Goal: Information Seeking & Learning: Learn about a topic

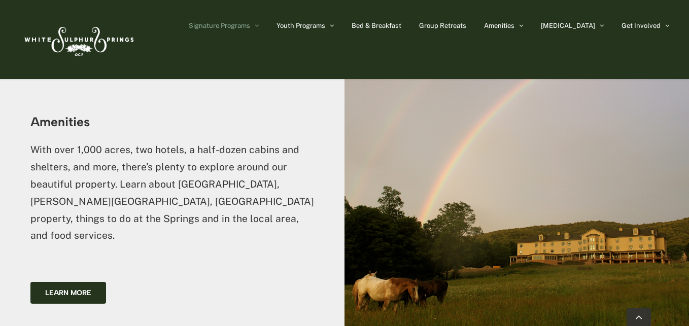
scroll to position [1345, 0]
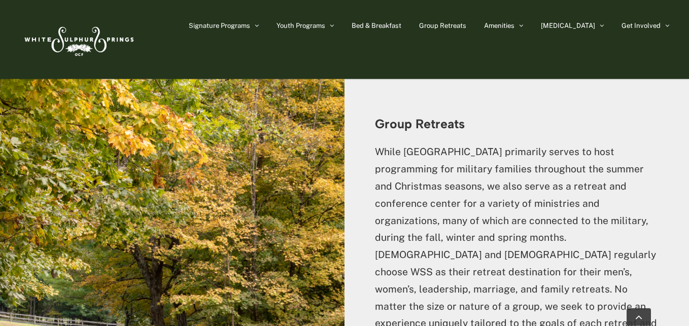
scroll to position [2277, 0]
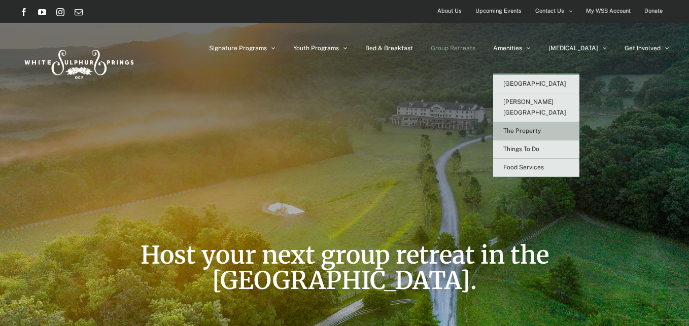
click at [541, 127] on span "The Property" at bounding box center [522, 130] width 38 height 7
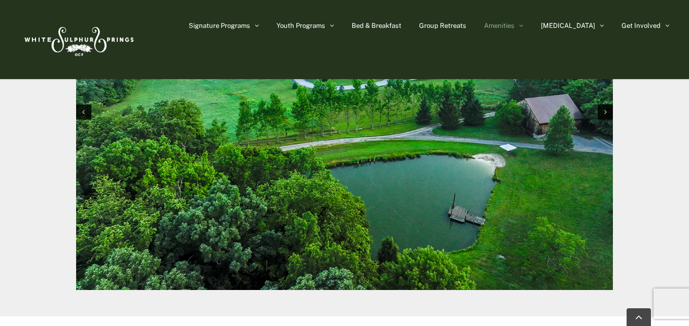
scroll to position [1035, 0]
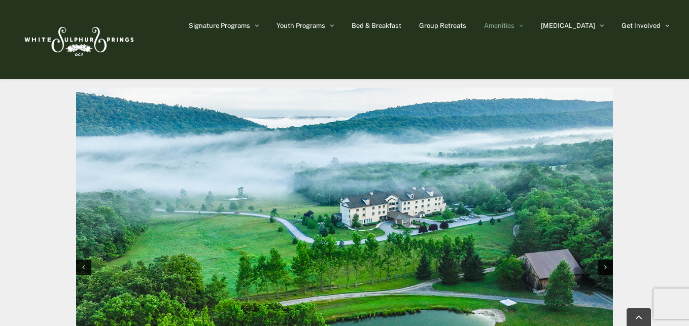
click at [487, 228] on img "1 / 10" at bounding box center [344, 267] width 537 height 358
click at [603, 269] on div "Next slide" at bounding box center [605, 267] width 15 height 15
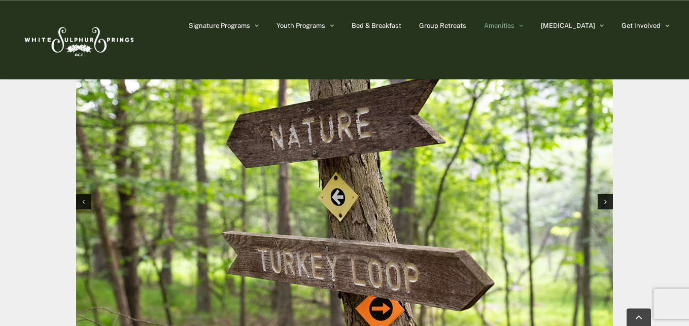
scroll to position [1087, 0]
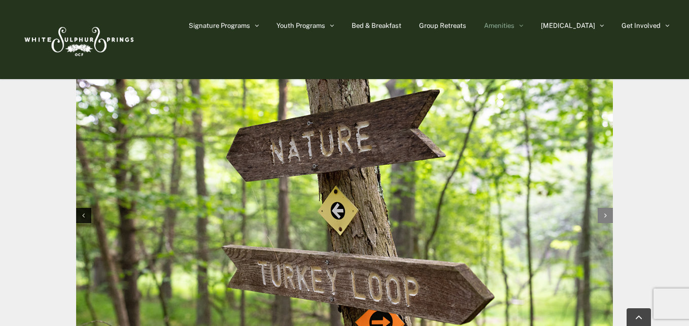
click at [608, 216] on div "Next slide" at bounding box center [605, 215] width 15 height 15
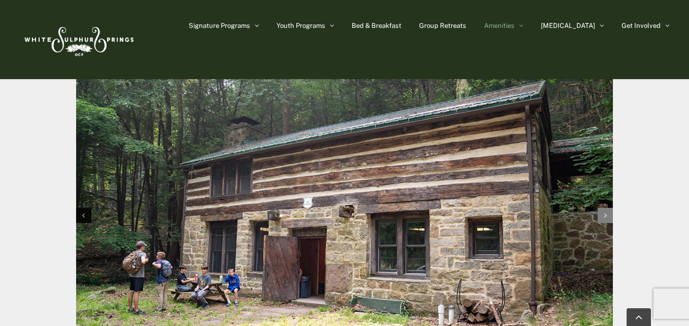
click at [608, 216] on div "Next slide" at bounding box center [605, 215] width 15 height 15
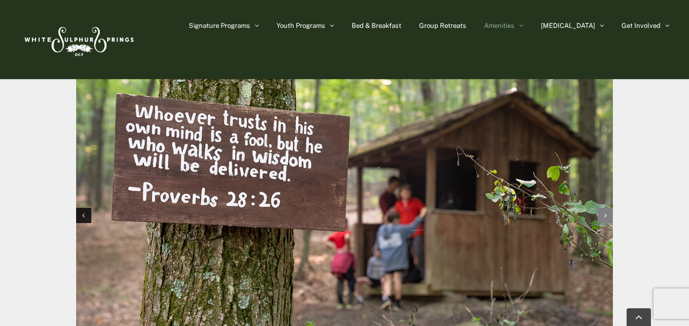
click at [608, 216] on div "Next slide" at bounding box center [605, 215] width 15 height 15
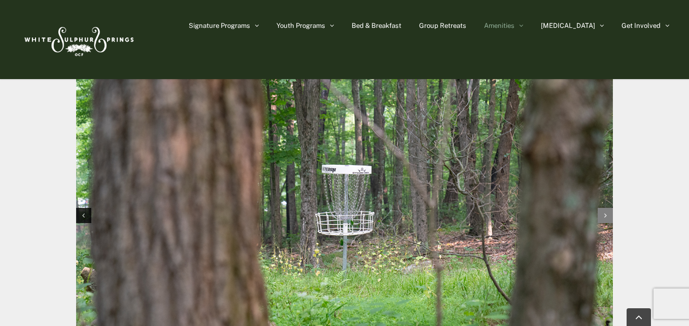
click at [608, 216] on div "Next slide" at bounding box center [605, 215] width 15 height 15
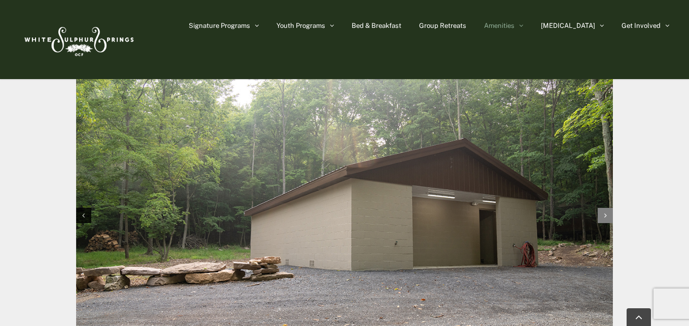
click at [608, 216] on div "Next slide" at bounding box center [605, 215] width 15 height 15
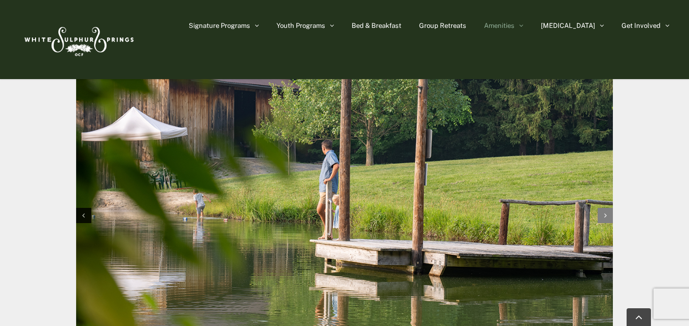
click at [608, 216] on div "Next slide" at bounding box center [605, 215] width 15 height 15
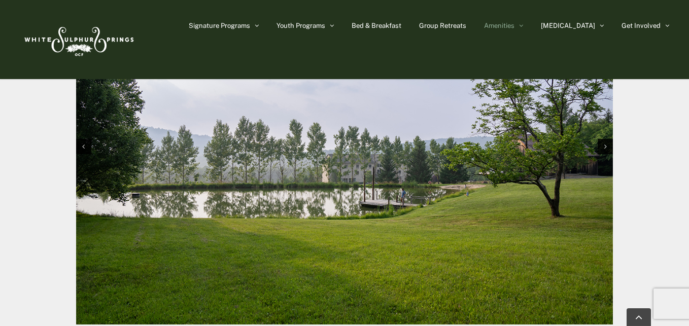
scroll to position [1138, 0]
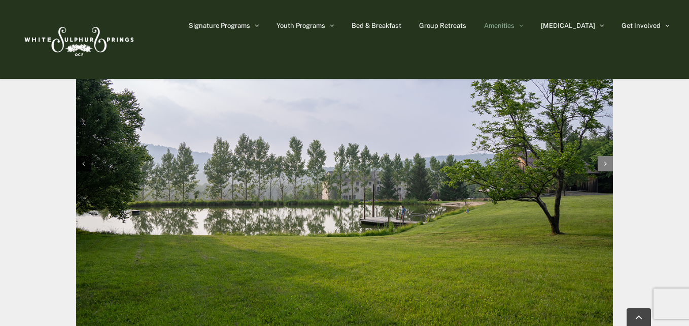
click at [604, 165] on div "Next slide" at bounding box center [605, 163] width 15 height 15
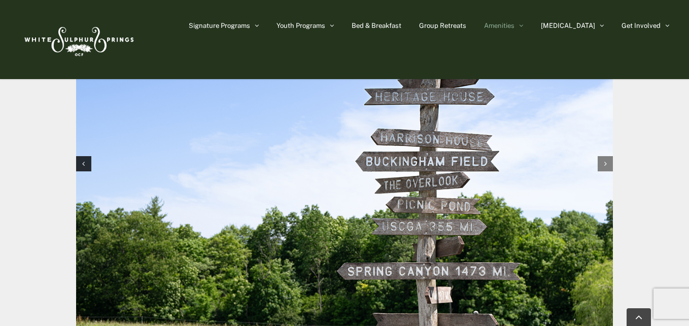
click at [610, 167] on div "Next slide" at bounding box center [605, 163] width 15 height 15
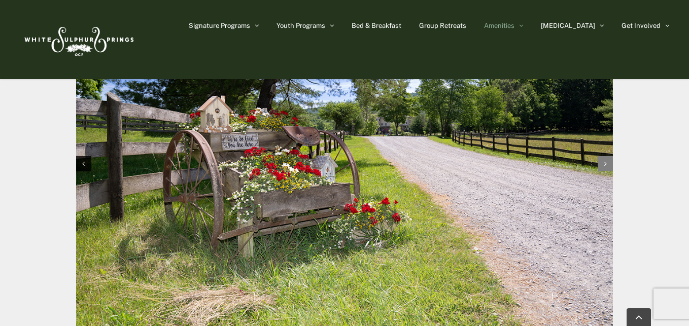
click at [610, 167] on div "Next slide" at bounding box center [605, 163] width 15 height 15
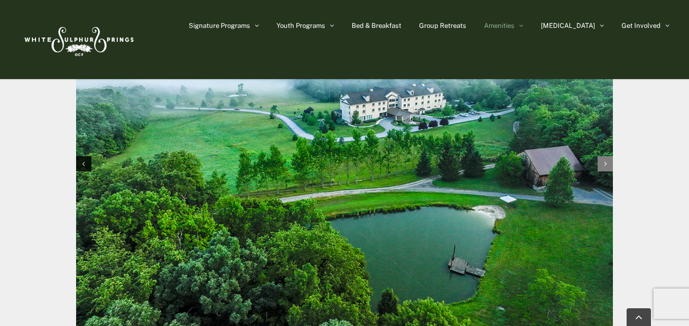
click at [610, 166] on div "Next slide" at bounding box center [605, 163] width 15 height 15
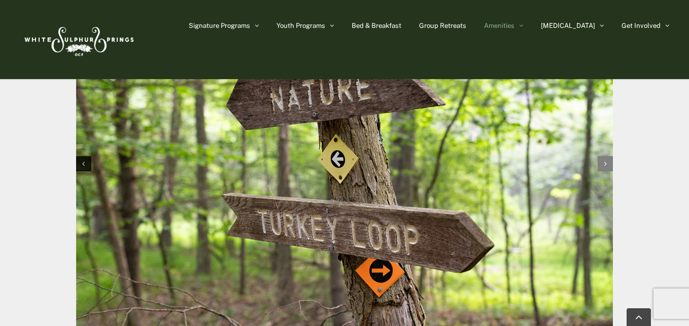
click at [610, 166] on div "Next slide" at bounding box center [605, 163] width 15 height 15
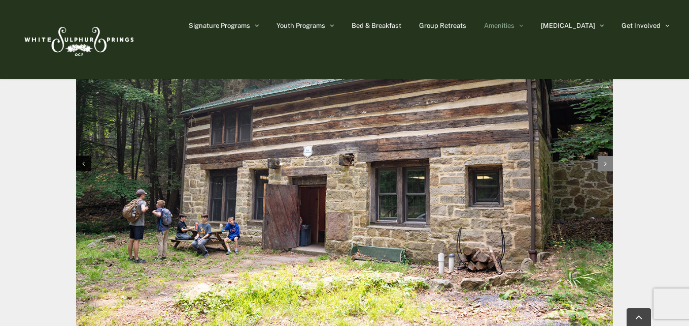
click at [610, 166] on div "Next slide" at bounding box center [605, 163] width 15 height 15
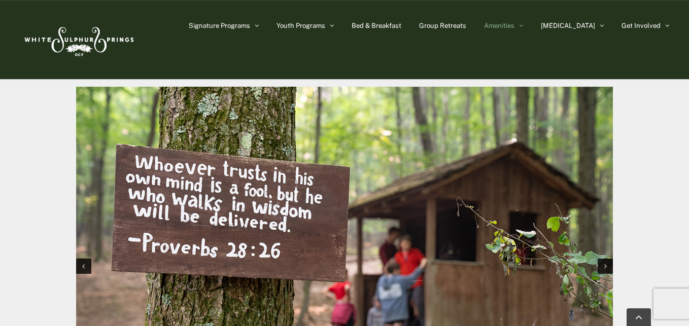
scroll to position [1035, 0]
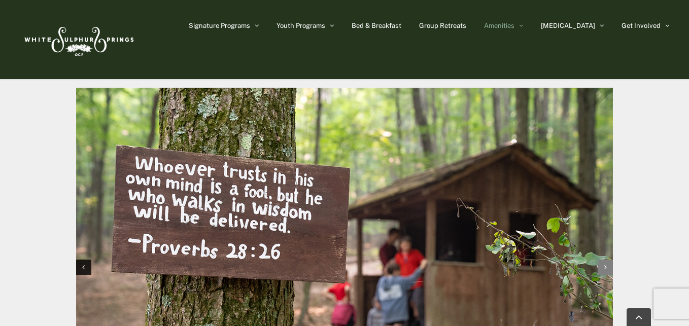
click at [609, 267] on div "Next slide" at bounding box center [605, 267] width 15 height 15
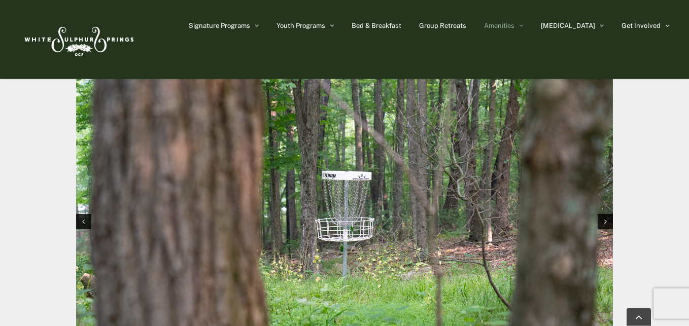
scroll to position [1087, 0]
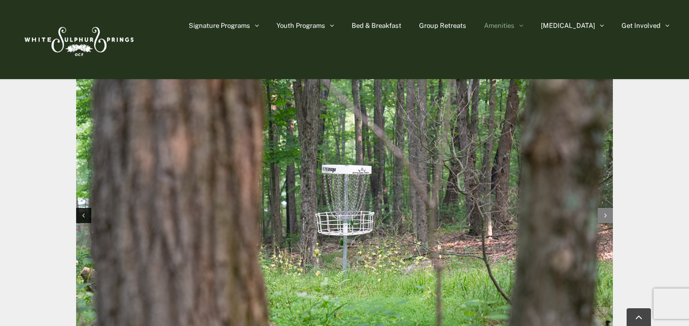
click at [607, 215] on div "Next slide" at bounding box center [605, 215] width 15 height 15
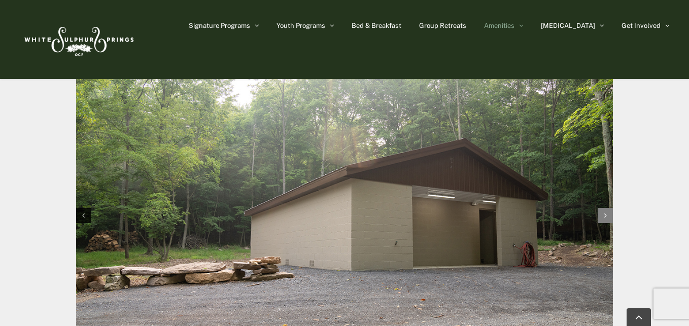
click at [602, 217] on div "Next slide" at bounding box center [605, 215] width 15 height 15
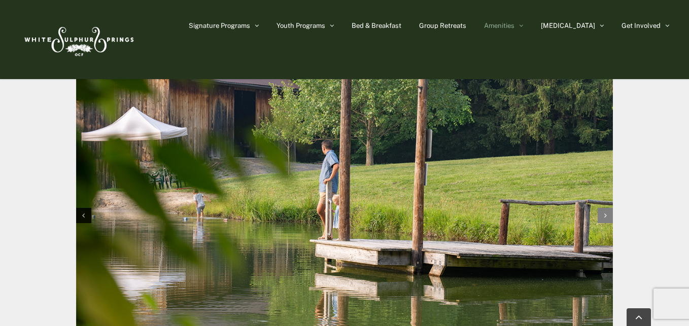
click at [606, 221] on div "Next slide" at bounding box center [605, 215] width 15 height 15
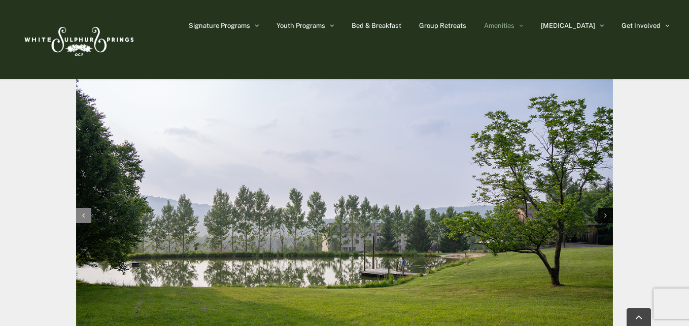
click at [83, 216] on icon "Previous slide" at bounding box center [83, 215] width 3 height 7
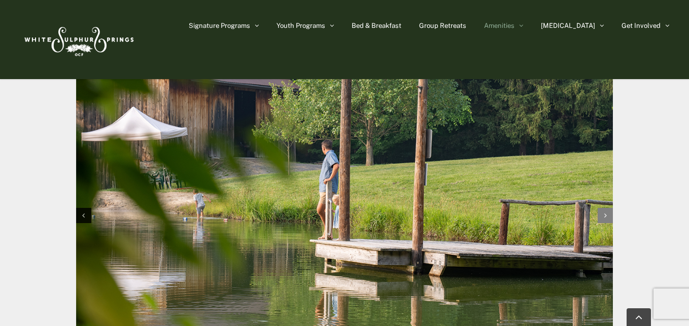
click at [609, 215] on div "Next slide" at bounding box center [605, 215] width 15 height 15
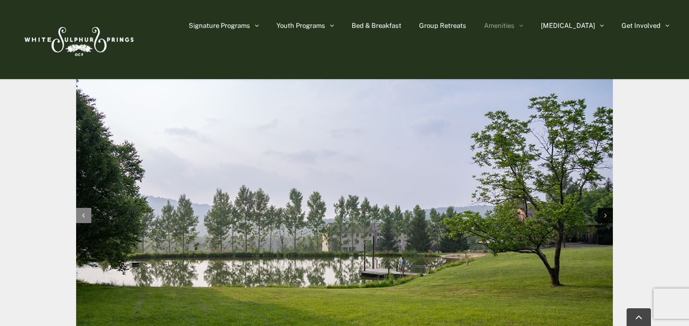
click at [89, 220] on div "Previous slide" at bounding box center [83, 215] width 15 height 15
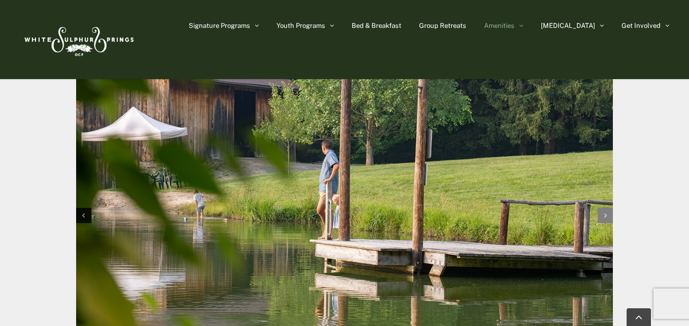
click at [603, 219] on div "Next slide" at bounding box center [605, 215] width 15 height 15
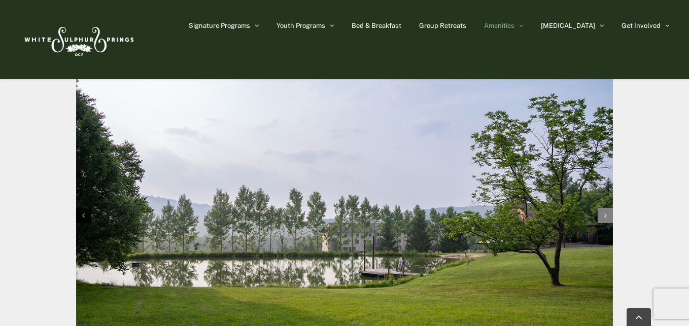
click at [607, 217] on div "Next slide" at bounding box center [605, 215] width 15 height 15
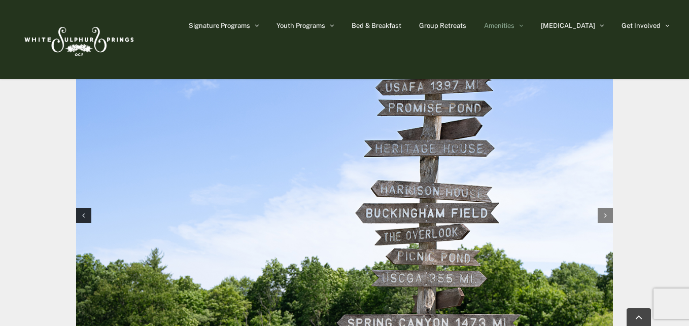
click at [607, 221] on div "Next slide" at bounding box center [605, 215] width 15 height 15
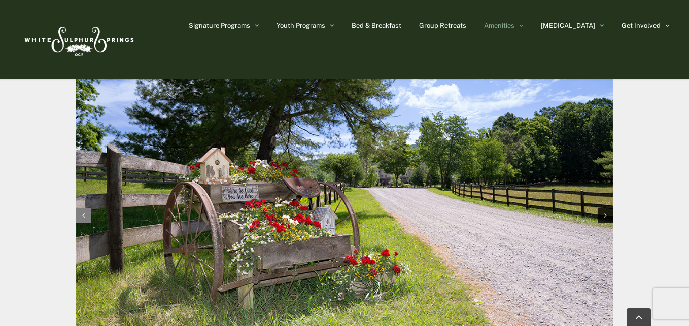
click at [77, 213] on div "Previous slide" at bounding box center [83, 215] width 15 height 15
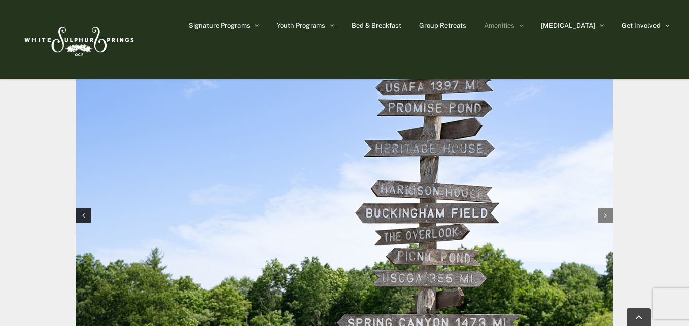
click at [603, 214] on div "Next slide" at bounding box center [605, 215] width 15 height 15
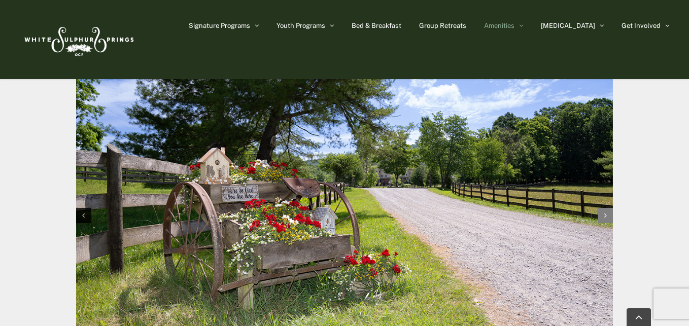
click at [606, 211] on div "Next slide" at bounding box center [605, 215] width 15 height 15
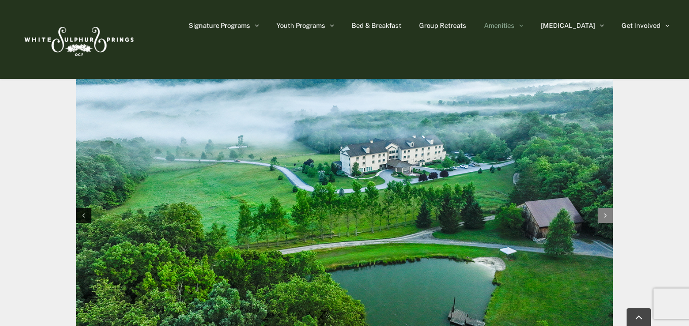
click at [603, 217] on div "Next slide" at bounding box center [605, 215] width 15 height 15
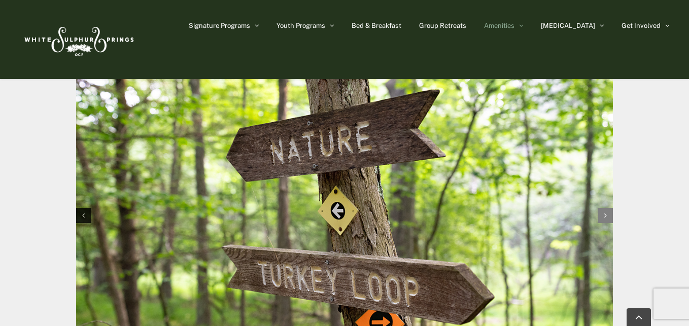
click at [603, 217] on div "Next slide" at bounding box center [605, 215] width 15 height 15
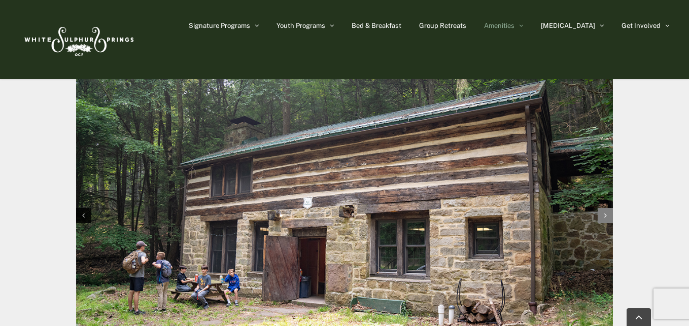
click at [603, 217] on div "Next slide" at bounding box center [605, 215] width 15 height 15
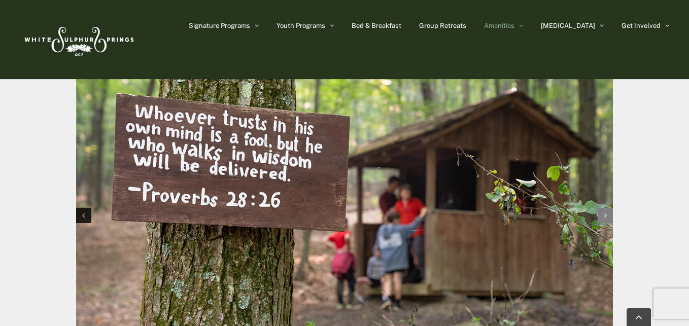
click at [605, 214] on icon "Next slide" at bounding box center [605, 215] width 3 height 7
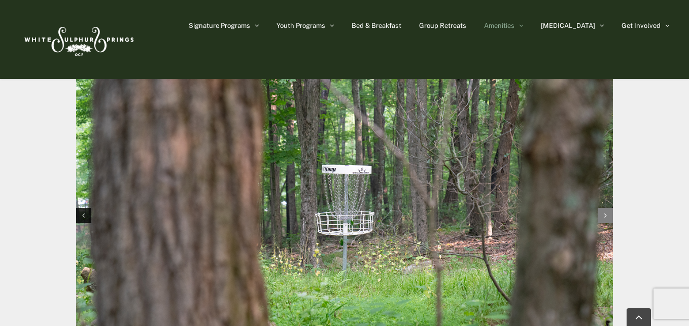
click at [605, 214] on icon "Next slide" at bounding box center [605, 215] width 3 height 7
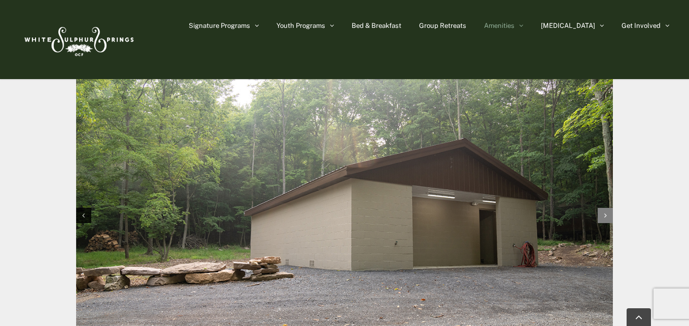
click at [607, 216] on div "Next slide" at bounding box center [605, 215] width 15 height 15
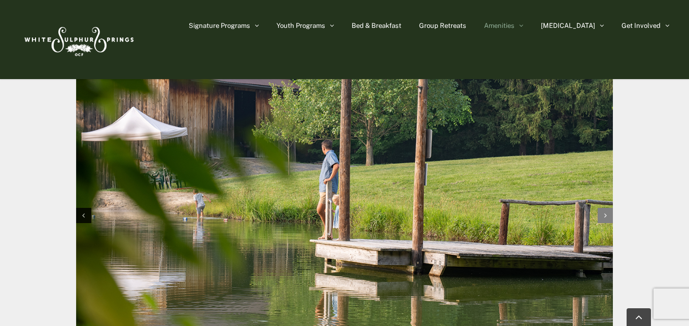
click at [607, 216] on div "Next slide" at bounding box center [605, 215] width 15 height 15
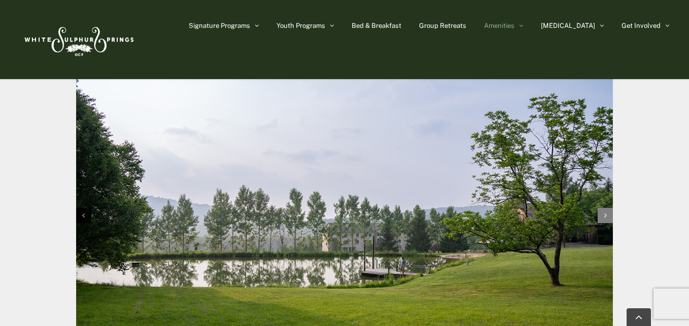
click at [606, 215] on icon "Next slide" at bounding box center [605, 215] width 3 height 7
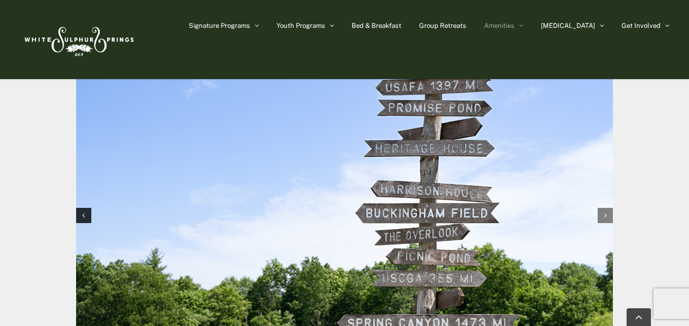
click at [606, 215] on icon "Next slide" at bounding box center [605, 215] width 3 height 7
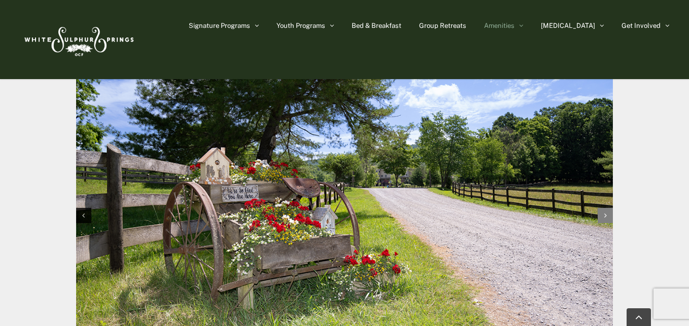
click at [607, 215] on div "Next slide" at bounding box center [605, 215] width 15 height 15
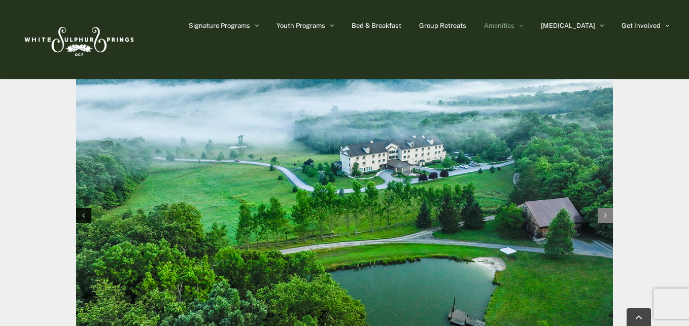
click at [604, 213] on div "Next slide" at bounding box center [605, 215] width 15 height 15
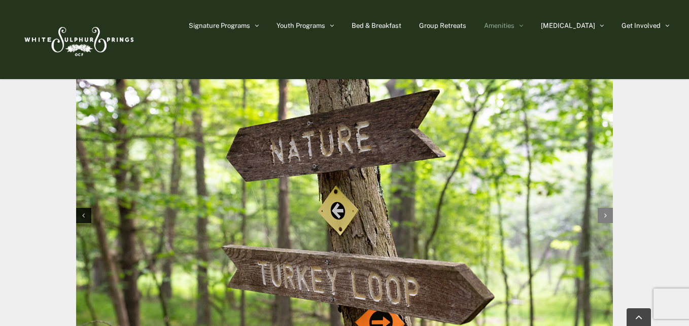
click at [604, 213] on icon "Next slide" at bounding box center [605, 215] width 3 height 7
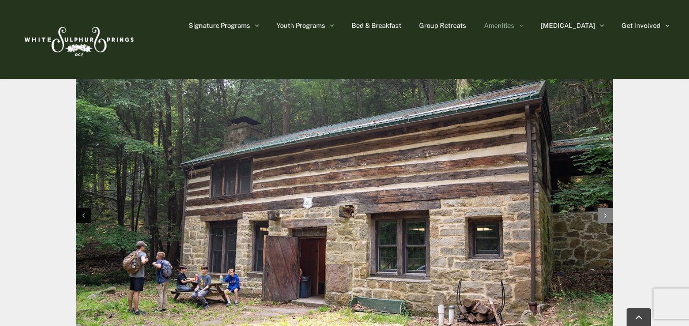
click at [604, 213] on icon "Next slide" at bounding box center [605, 215] width 3 height 7
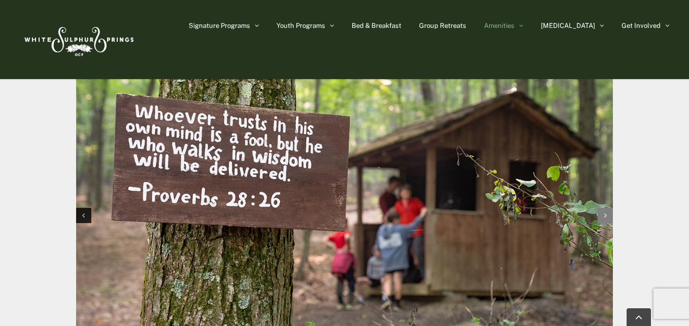
click at [605, 212] on div "Next slide" at bounding box center [605, 215] width 15 height 15
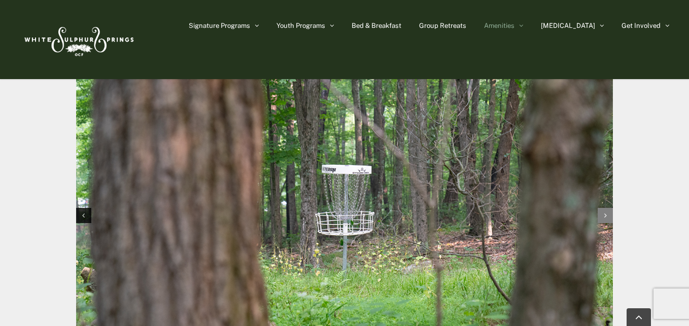
click at [603, 217] on div "Next slide" at bounding box center [605, 215] width 15 height 15
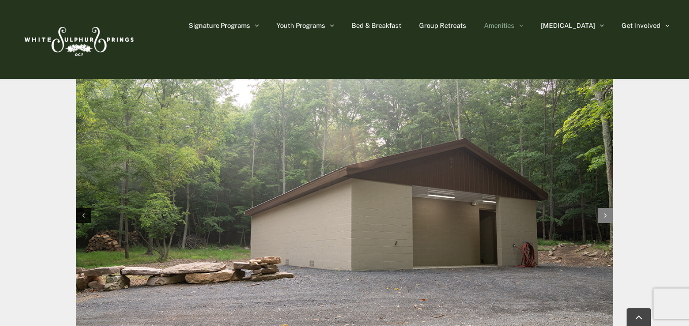
click at [603, 217] on div "Next slide" at bounding box center [605, 215] width 15 height 15
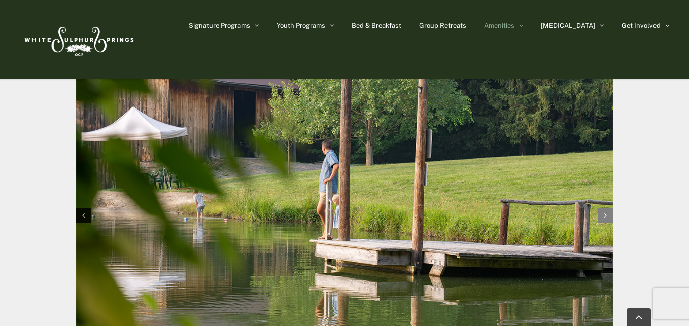
click at [606, 218] on icon "Next slide" at bounding box center [605, 215] width 3 height 7
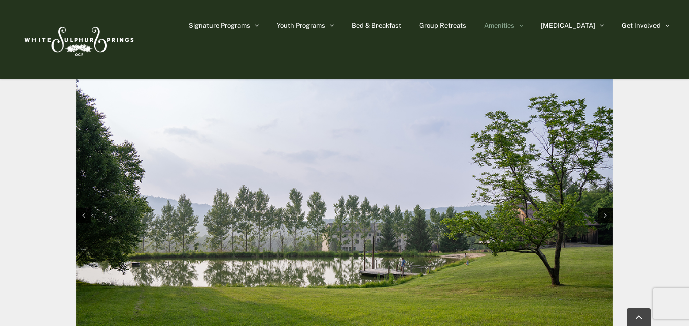
click at [360, 241] on img "8 / 10" at bounding box center [344, 215] width 537 height 358
click at [445, 281] on img "8 / 10" at bounding box center [344, 215] width 537 height 358
click at [86, 216] on div "Previous slide" at bounding box center [83, 215] width 15 height 15
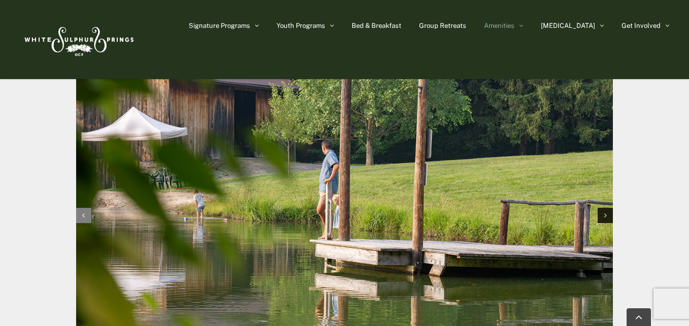
click at [86, 216] on div "Previous slide" at bounding box center [83, 215] width 15 height 15
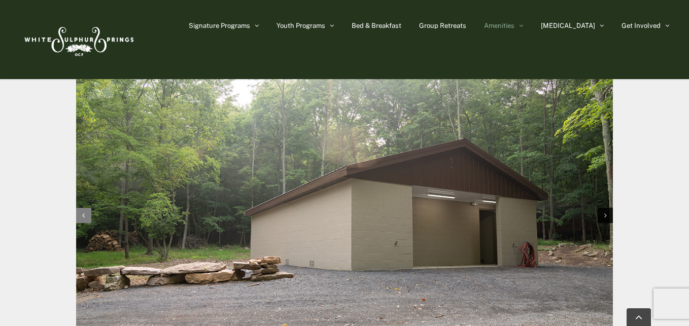
click at [86, 216] on div "Previous slide" at bounding box center [83, 215] width 15 height 15
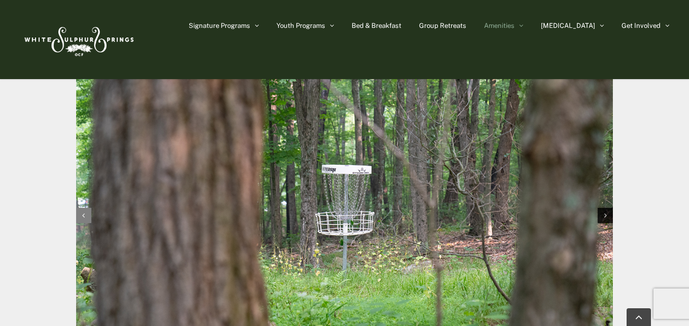
click at [86, 216] on div "Previous slide" at bounding box center [83, 215] width 15 height 15
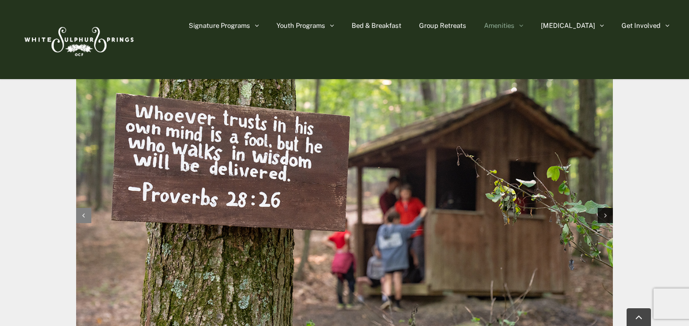
click at [86, 216] on div "Previous slide" at bounding box center [83, 215] width 15 height 15
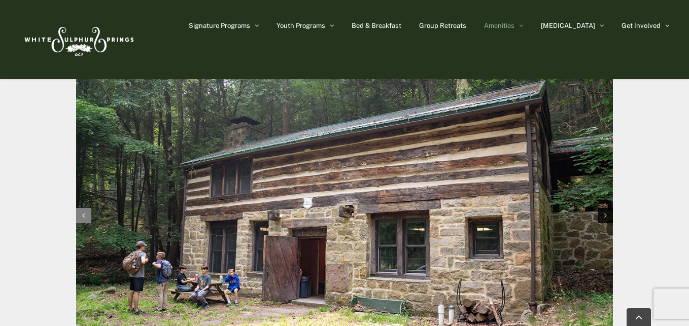
click at [86, 216] on div "Previous slide" at bounding box center [83, 215] width 15 height 15
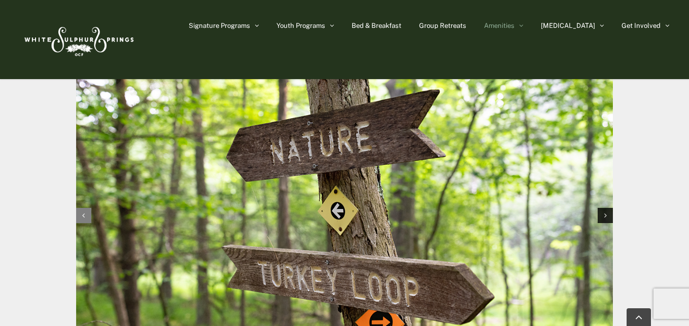
click at [86, 216] on div "Previous slide" at bounding box center [83, 215] width 15 height 15
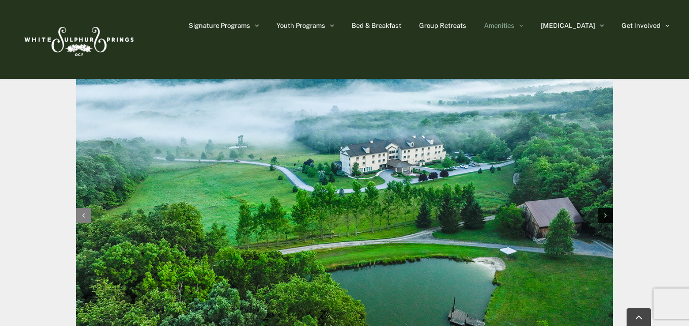
click at [82, 214] on div "Previous slide" at bounding box center [83, 215] width 15 height 15
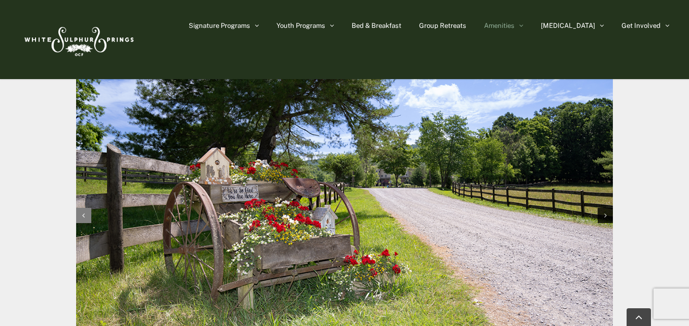
click at [82, 214] on div "Previous slide" at bounding box center [83, 215] width 15 height 15
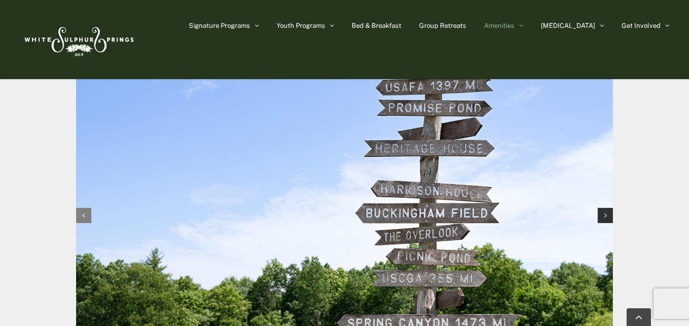
click at [82, 214] on div "Previous slide" at bounding box center [83, 215] width 15 height 15
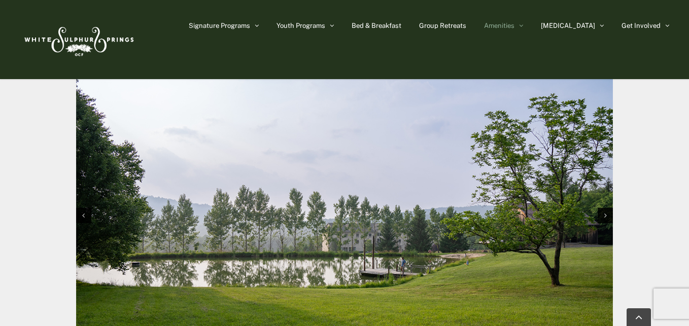
scroll to position [1138, 0]
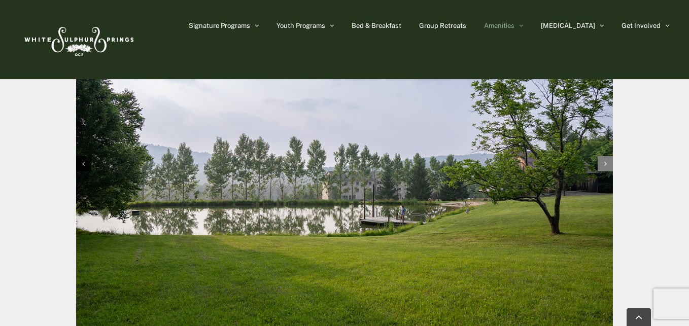
click at [607, 168] on div "Next slide" at bounding box center [605, 163] width 15 height 15
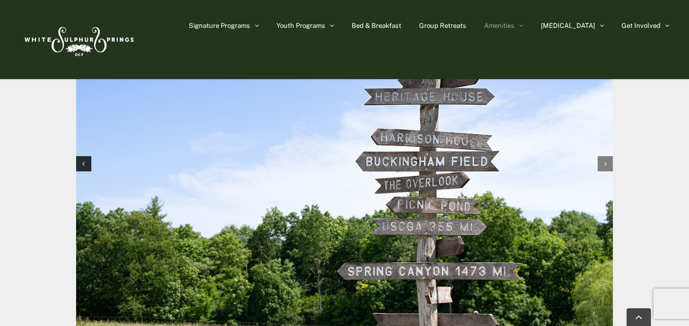
click at [607, 168] on div "Next slide" at bounding box center [605, 163] width 15 height 15
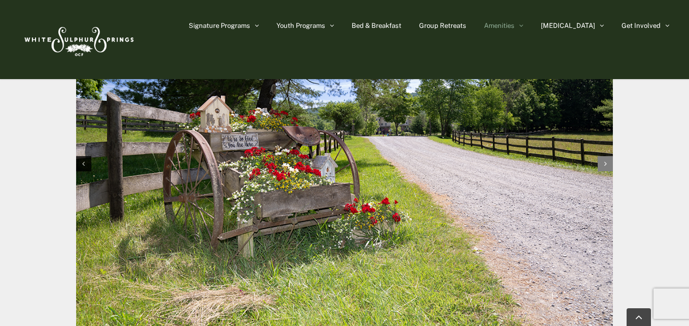
click at [607, 168] on div "Next slide" at bounding box center [605, 163] width 15 height 15
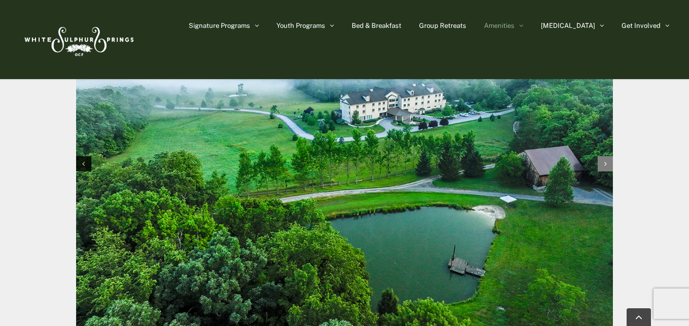
click at [607, 168] on div "Next slide" at bounding box center [605, 163] width 15 height 15
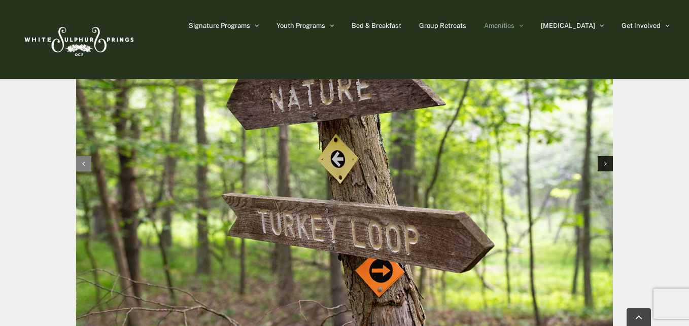
click at [88, 166] on div "Previous slide" at bounding box center [83, 163] width 15 height 15
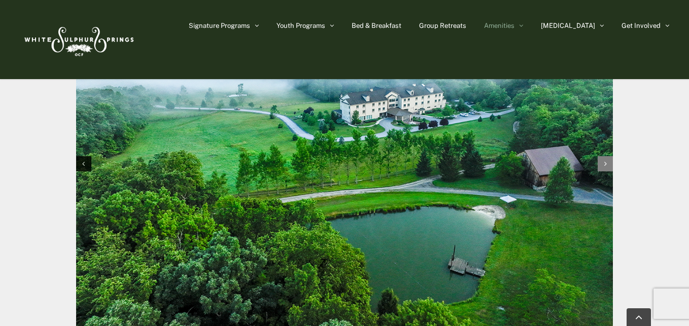
click at [605, 168] on div "Next slide" at bounding box center [605, 163] width 15 height 15
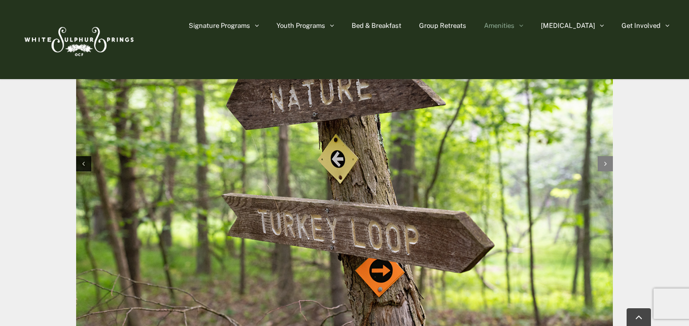
click at [605, 168] on div "Next slide" at bounding box center [605, 163] width 15 height 15
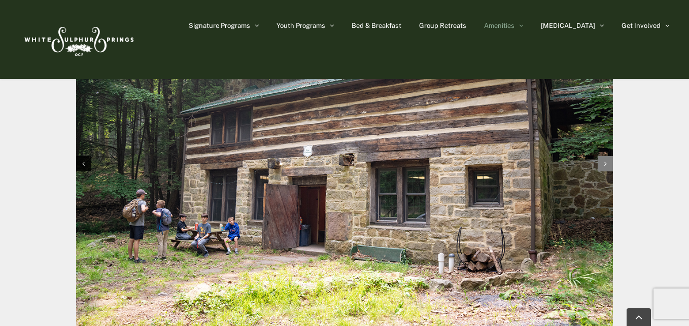
click at [605, 168] on div "Next slide" at bounding box center [605, 163] width 15 height 15
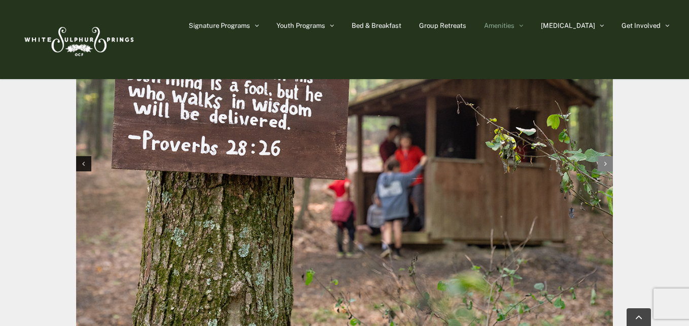
click at [605, 168] on div "Next slide" at bounding box center [605, 163] width 15 height 15
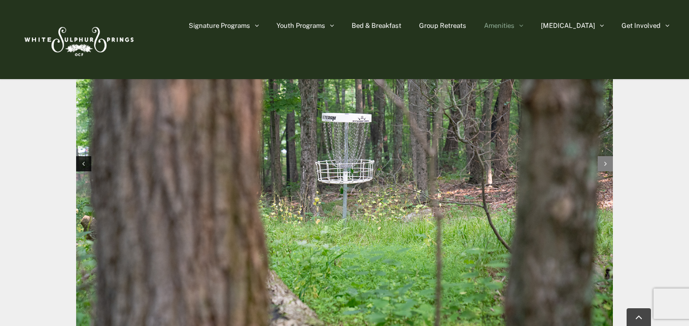
click at [605, 168] on div "Next slide" at bounding box center [605, 163] width 15 height 15
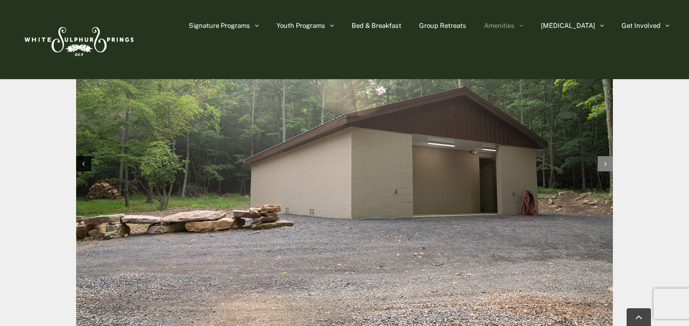
click at [605, 168] on div "Next slide" at bounding box center [605, 163] width 15 height 15
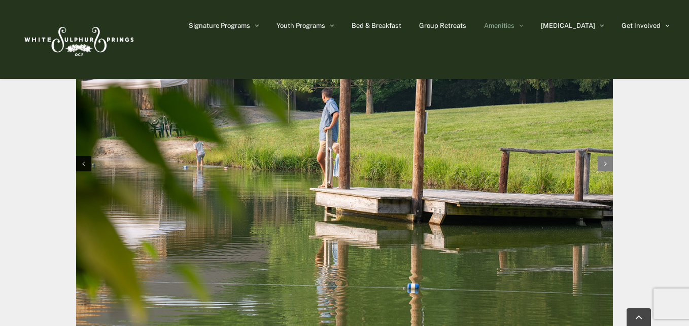
click at [605, 168] on div "Next slide" at bounding box center [605, 163] width 15 height 15
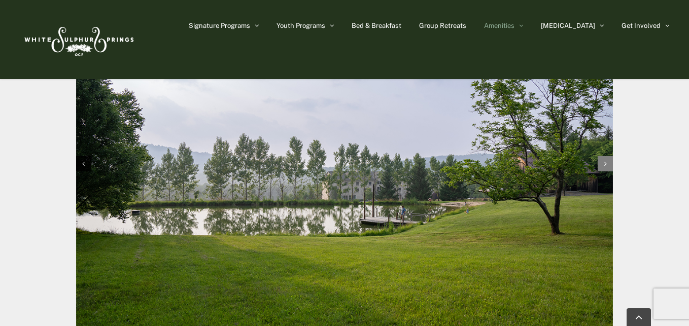
click at [607, 168] on div "Next slide" at bounding box center [605, 163] width 15 height 15
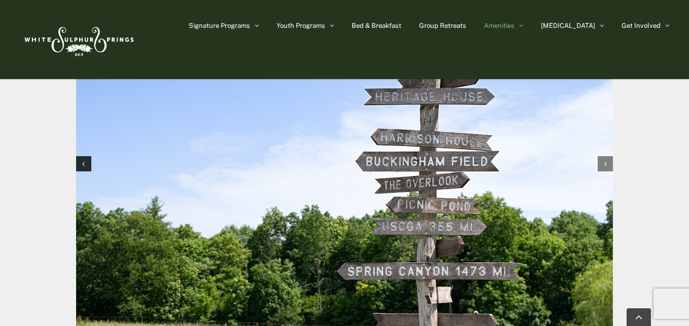
click at [605, 166] on icon "Next slide" at bounding box center [605, 163] width 3 height 7
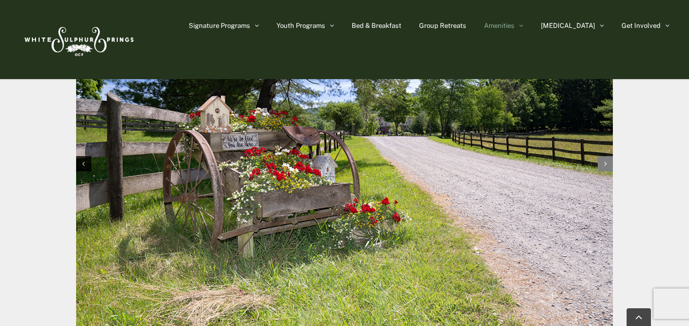
click at [600, 162] on div "Next slide" at bounding box center [605, 163] width 15 height 15
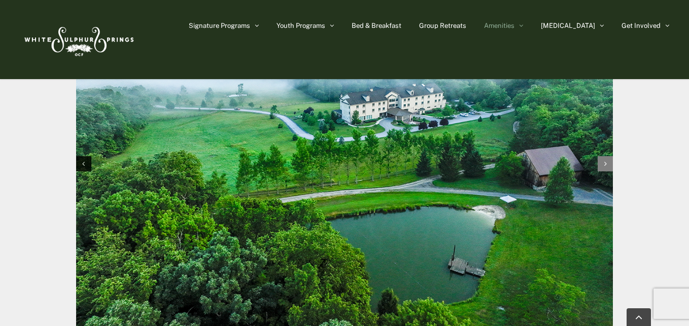
click at [600, 162] on div "Next slide" at bounding box center [605, 163] width 15 height 15
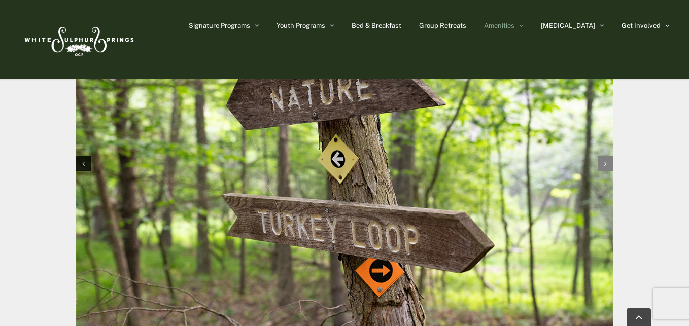
click at [600, 162] on div "Next slide" at bounding box center [605, 163] width 15 height 15
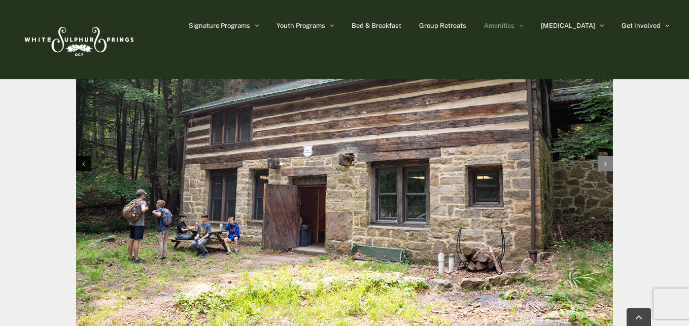
click at [600, 162] on div "Next slide" at bounding box center [605, 163] width 15 height 15
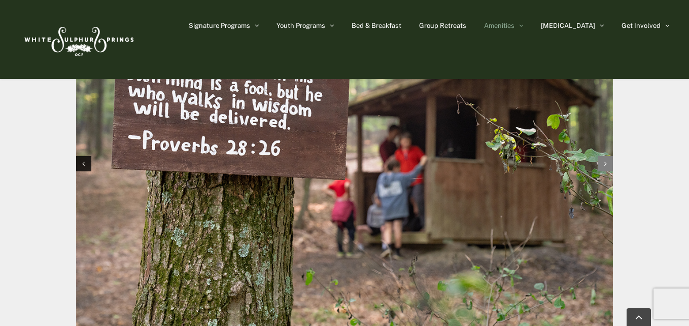
click at [600, 162] on div "Next slide" at bounding box center [605, 163] width 15 height 15
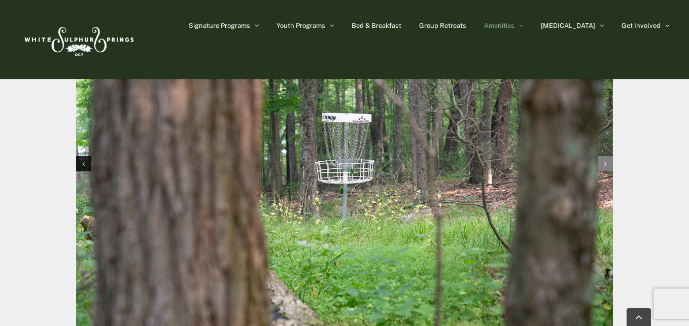
click at [600, 162] on div "Next slide" at bounding box center [605, 163] width 15 height 15
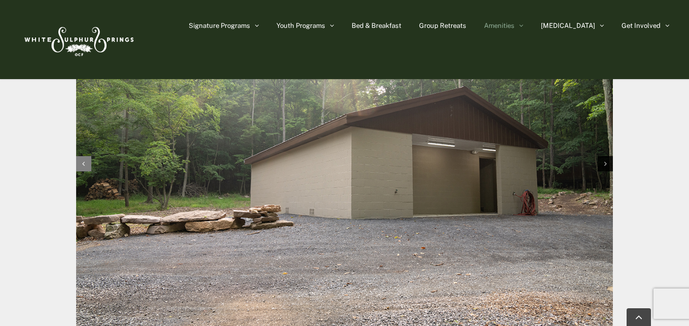
click at [79, 161] on div "Previous slide" at bounding box center [83, 163] width 15 height 15
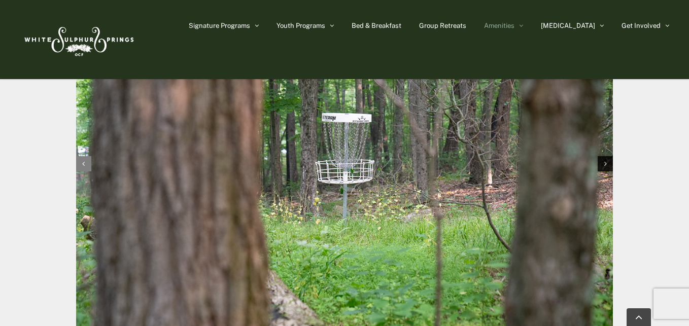
click at [79, 161] on div "Previous slide" at bounding box center [83, 163] width 15 height 15
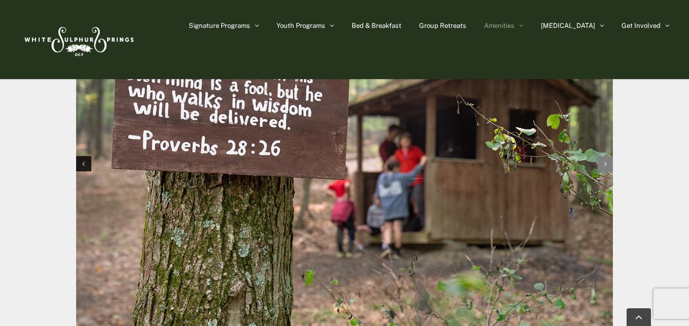
click at [608, 162] on div "Next slide" at bounding box center [605, 163] width 15 height 15
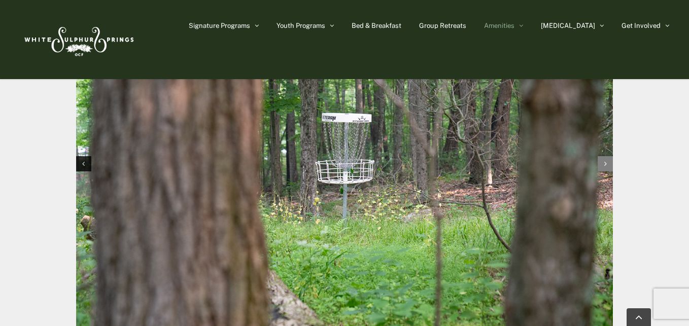
click at [608, 162] on div "Next slide" at bounding box center [605, 163] width 15 height 15
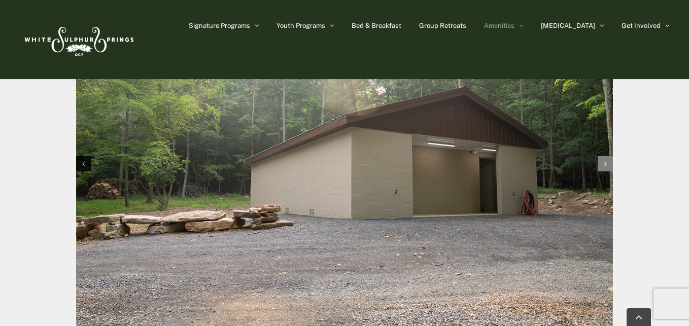
click at [608, 162] on div "Next slide" at bounding box center [605, 163] width 15 height 15
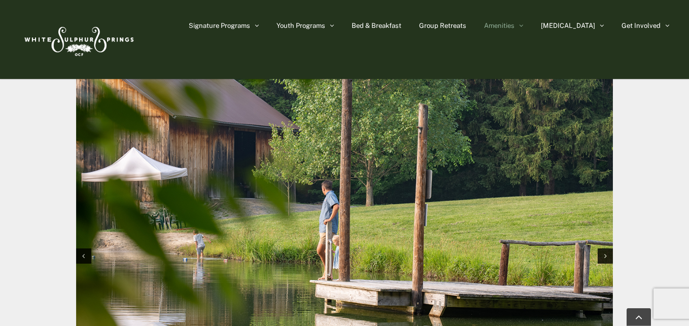
scroll to position [1035, 0]
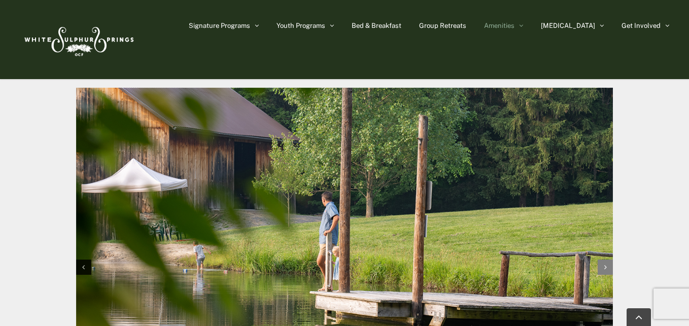
click at [604, 269] on icon "Next slide" at bounding box center [605, 267] width 3 height 7
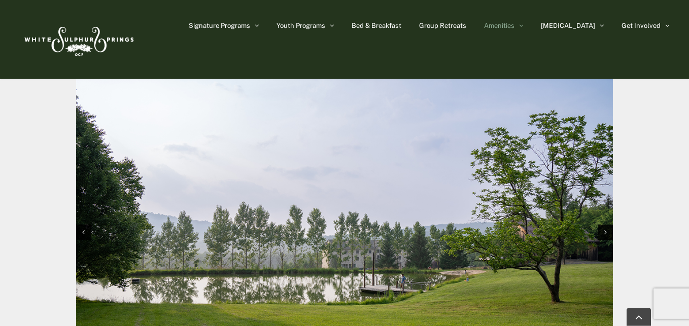
scroll to position [1087, 0]
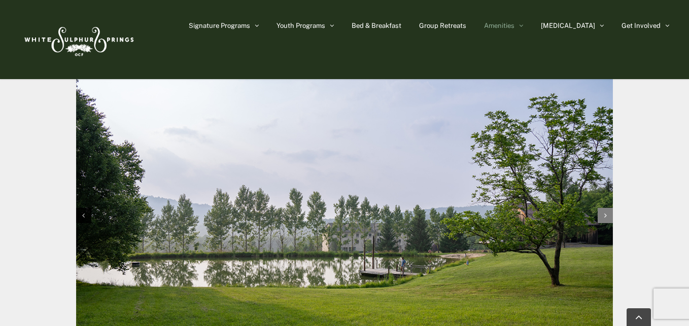
click at [607, 216] on div "Next slide" at bounding box center [605, 215] width 15 height 15
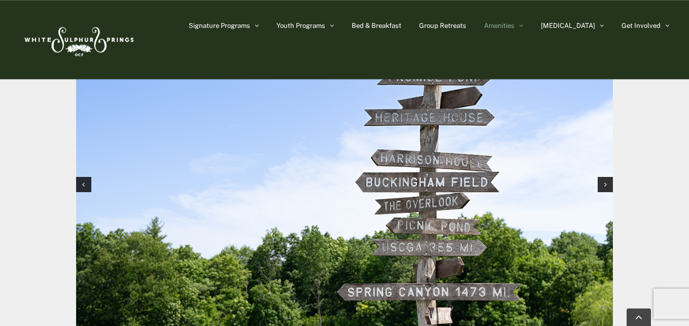
scroll to position [1138, 0]
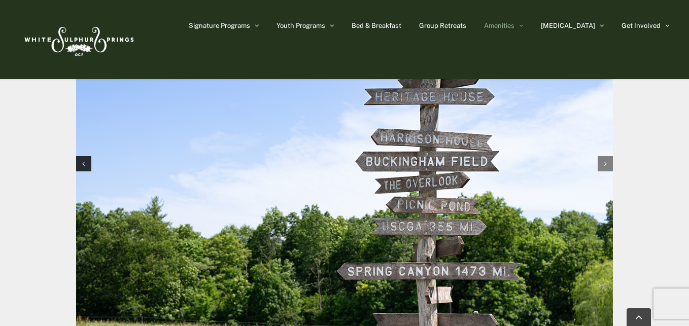
click at [609, 166] on div "Next slide" at bounding box center [605, 163] width 15 height 15
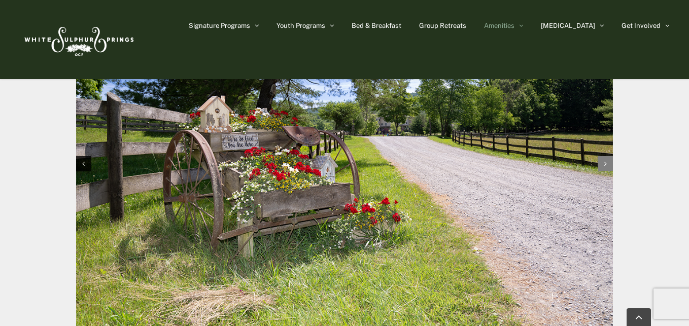
click at [605, 161] on icon "Next slide" at bounding box center [605, 163] width 3 height 7
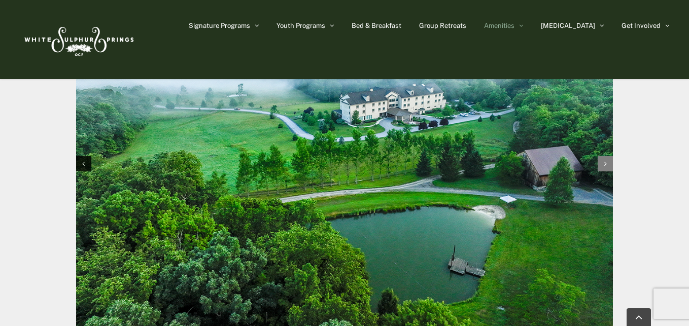
click at [607, 166] on div "Next slide" at bounding box center [605, 163] width 15 height 15
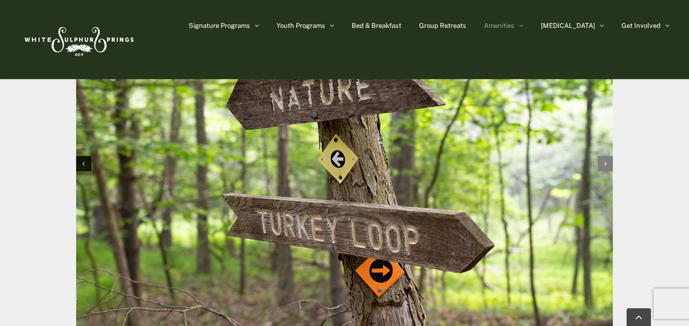
click at [607, 166] on div "Next slide" at bounding box center [605, 163] width 15 height 15
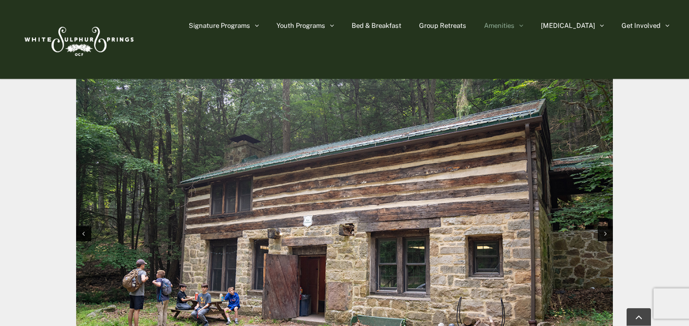
scroll to position [1087, 0]
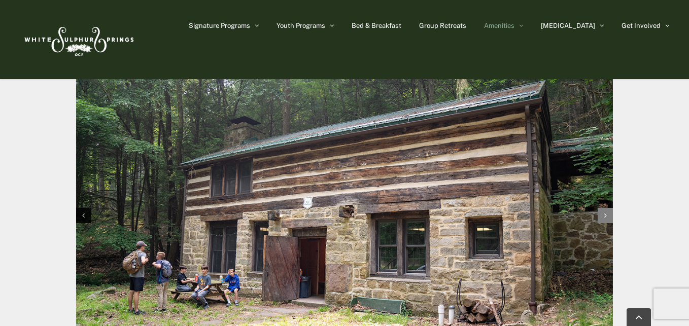
click at [602, 215] on div "Next slide" at bounding box center [605, 215] width 15 height 15
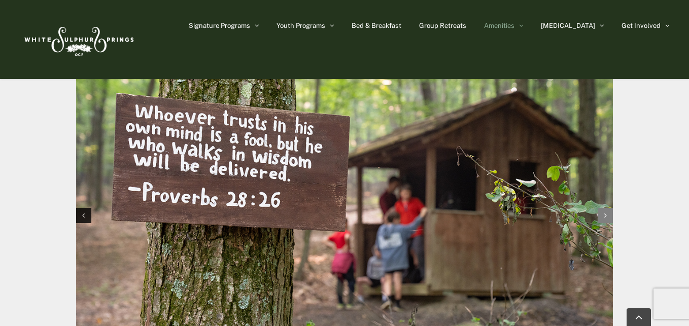
click at [602, 215] on div "Next slide" at bounding box center [605, 215] width 15 height 15
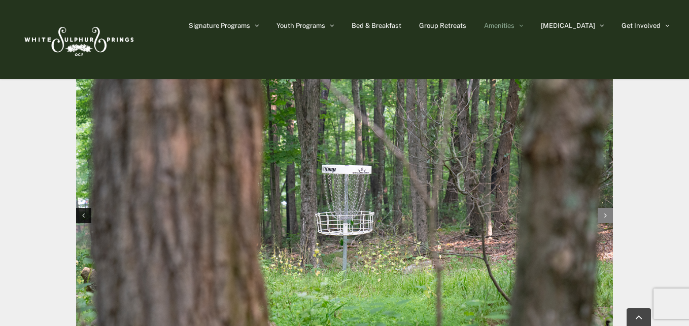
click at [603, 218] on div "Next slide" at bounding box center [605, 215] width 15 height 15
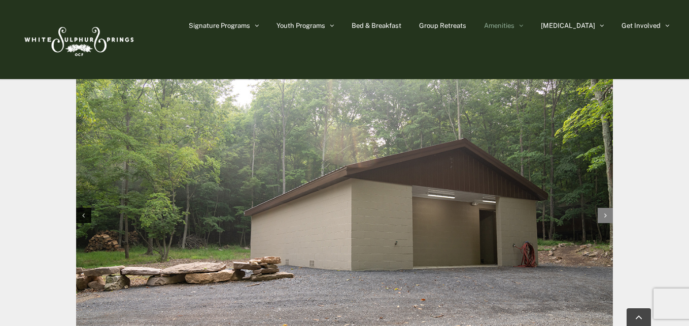
click at [603, 218] on div "Next slide" at bounding box center [605, 215] width 15 height 15
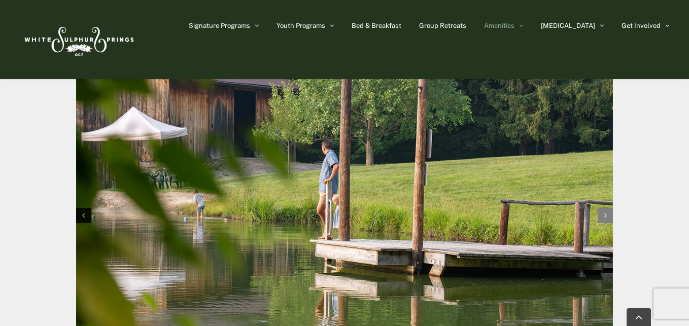
click at [604, 213] on div "Next slide" at bounding box center [605, 215] width 15 height 15
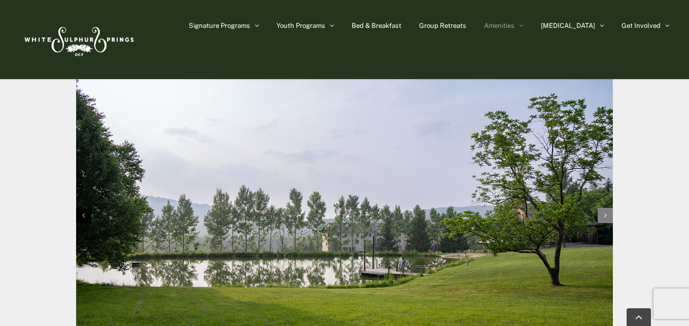
click at [604, 213] on div "Next slide" at bounding box center [605, 215] width 15 height 15
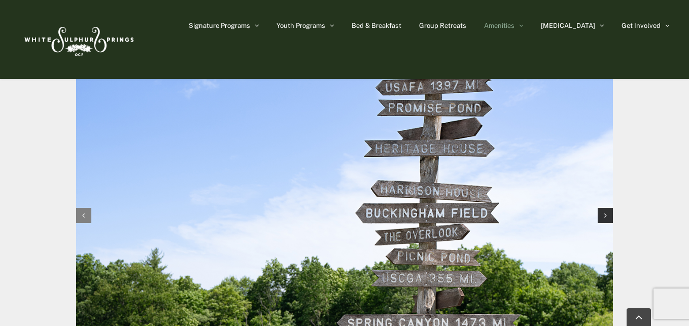
click at [79, 213] on div "Previous slide" at bounding box center [83, 215] width 15 height 15
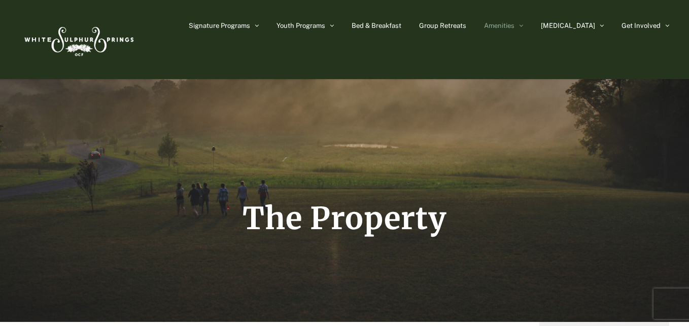
scroll to position [0, 0]
